Goal: Navigation & Orientation: Find specific page/section

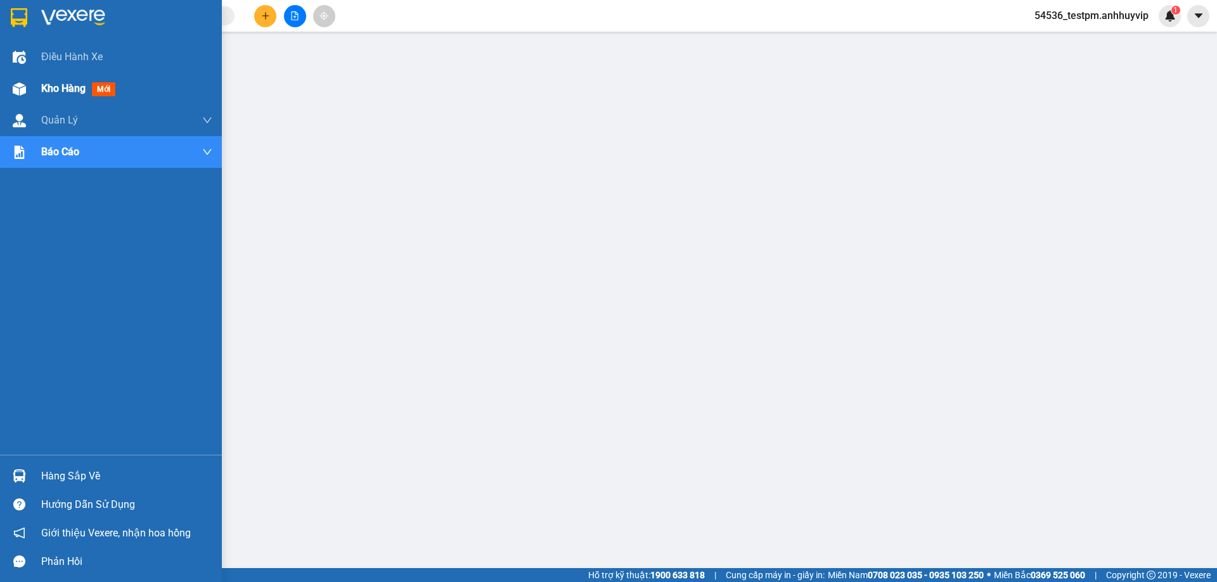
click at [60, 94] on span "Kho hàng" at bounding box center [63, 88] width 44 height 12
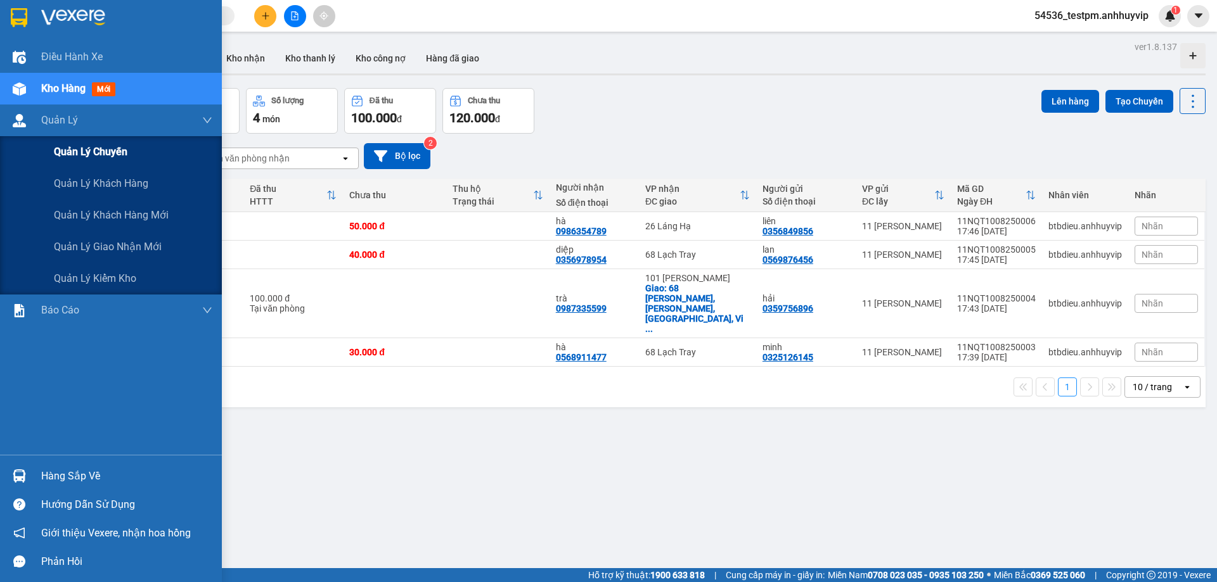
click at [76, 158] on span "Quản lý chuyến" at bounding box center [91, 152] width 74 height 16
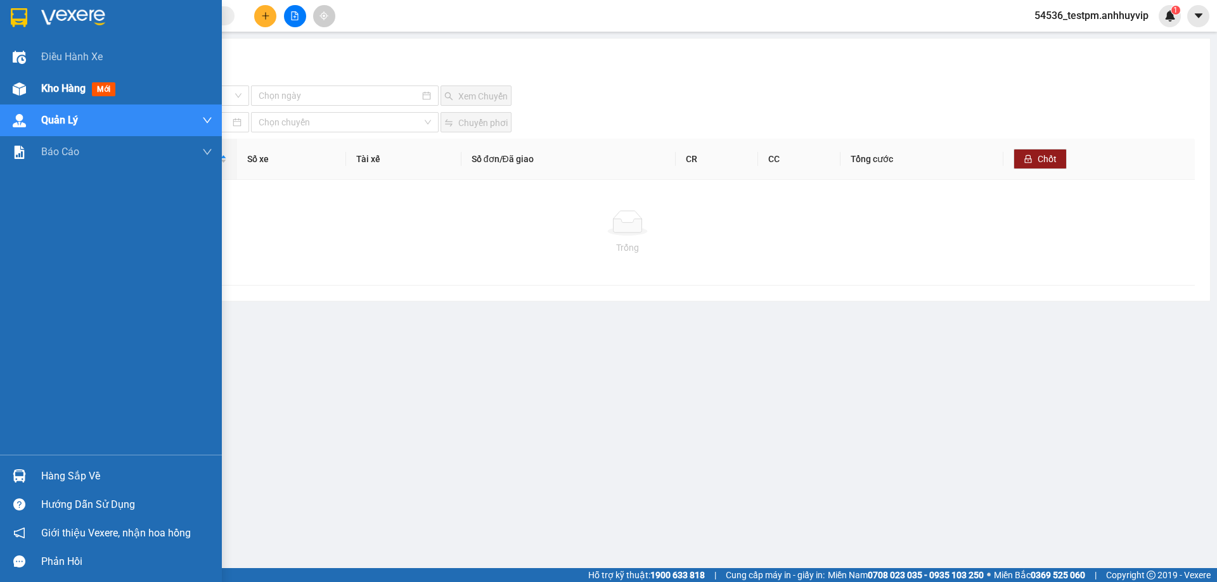
click at [70, 87] on span "Kho hàng" at bounding box center [63, 88] width 44 height 12
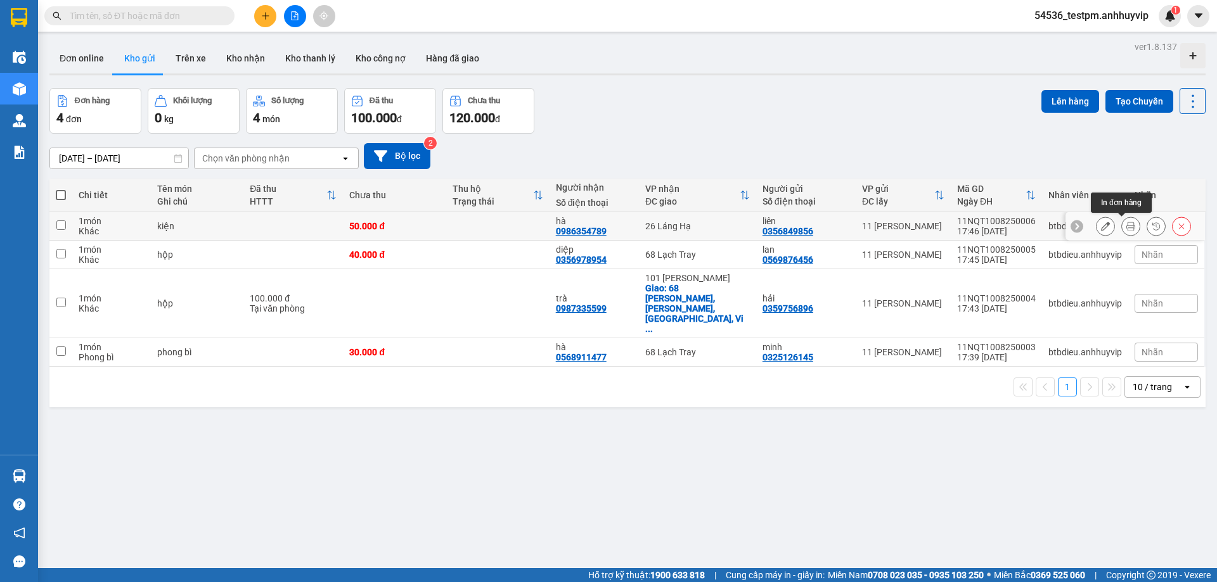
click at [1126, 226] on icon at bounding box center [1130, 226] width 9 height 9
